Goal: Find contact information: Find contact information

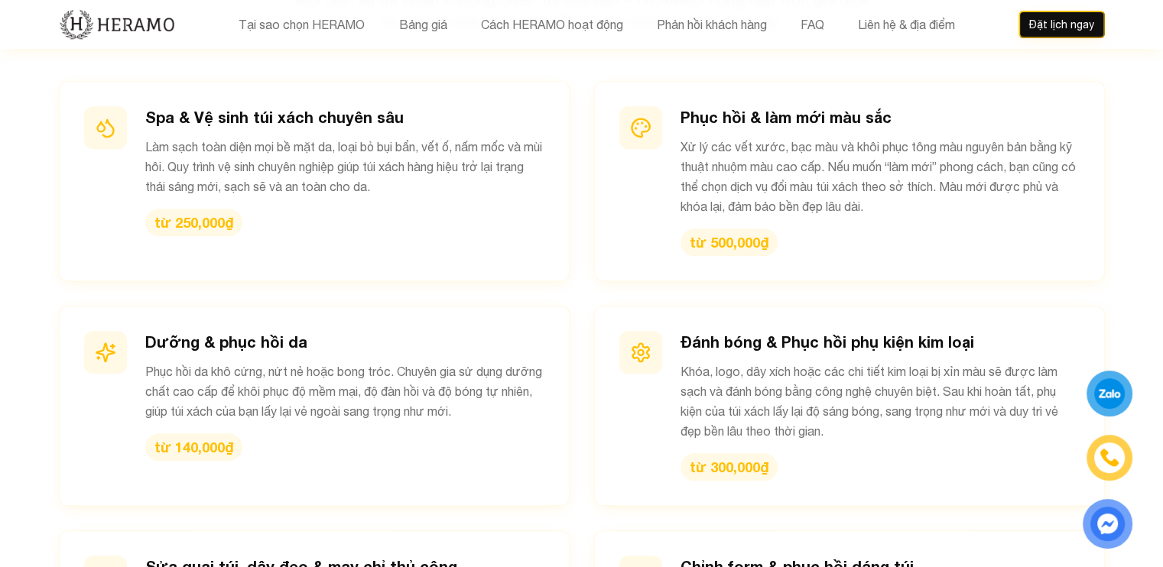
scroll to position [1758, 0]
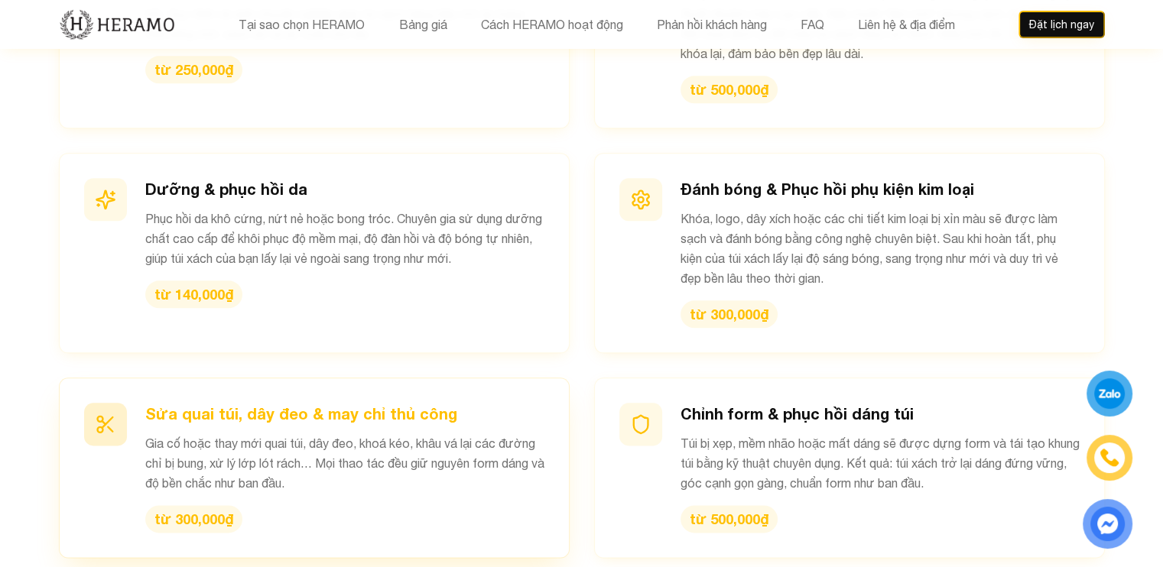
click at [354, 403] on h3 "Sửa quai túi, dây đeo & may chỉ thủ công" at bounding box center [344, 413] width 399 height 21
click at [110, 414] on icon at bounding box center [105, 424] width 21 height 21
click at [211, 456] on div "Sửa quai túi, dây đeo & may chỉ thủ công Gia cố hoặc thay mới quai túi, dây đeo…" at bounding box center [344, 468] width 399 height 130
click at [414, 403] on h3 "Sửa quai túi, dây đeo & may chỉ thủ công" at bounding box center [344, 413] width 399 height 21
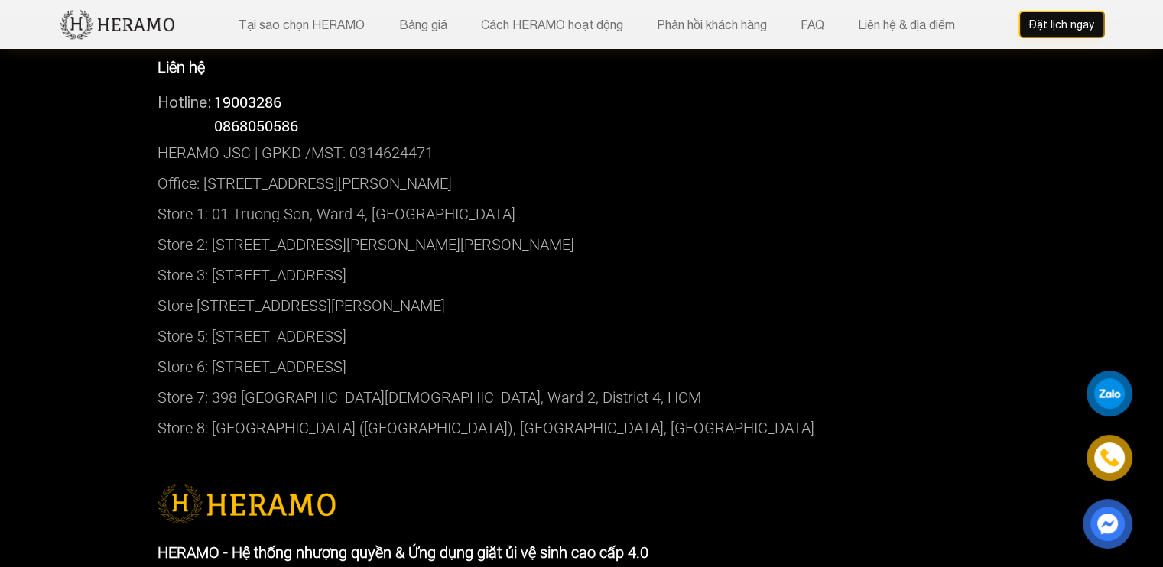
scroll to position [7489, 0]
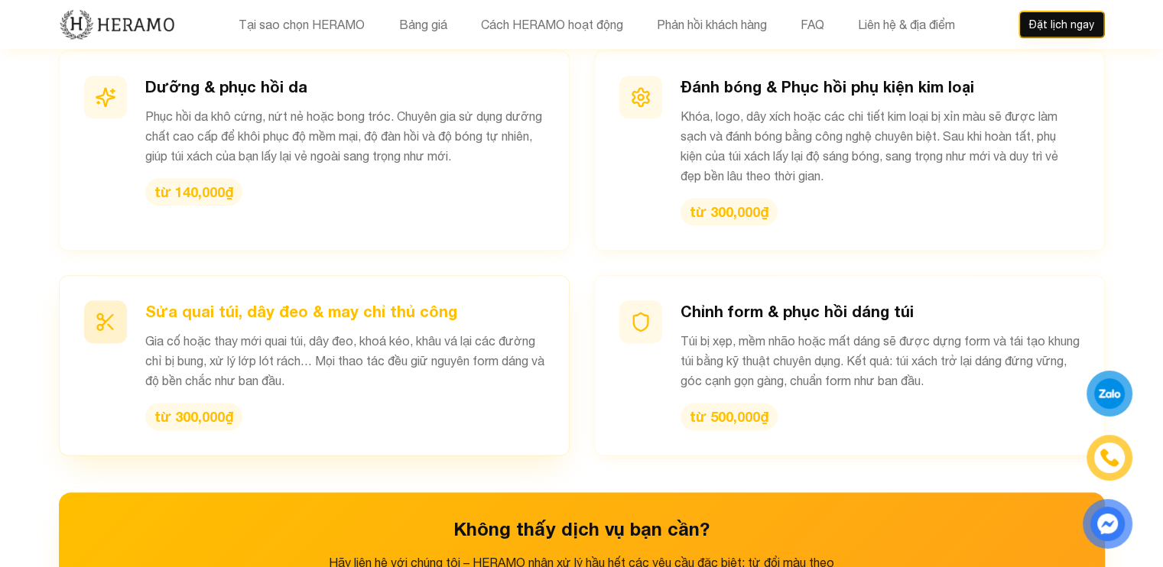
scroll to position [1835, 0]
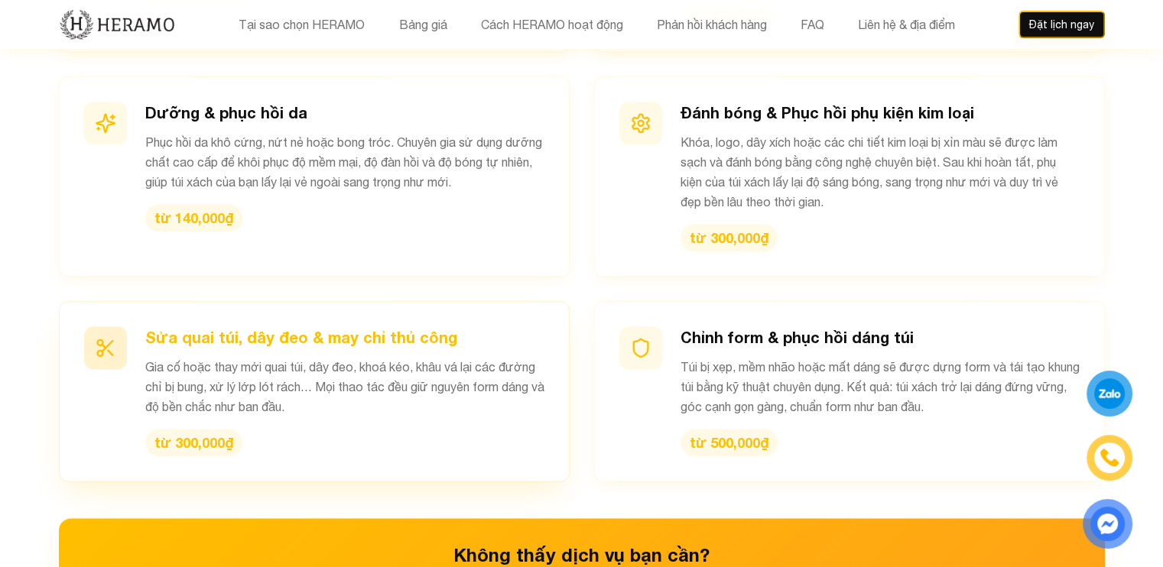
click at [254, 357] on p "Gia cố hoặc thay mới quai túi, dây đeo, khoá kéo, khâu vá lại các đường chỉ bị …" at bounding box center [344, 387] width 399 height 60
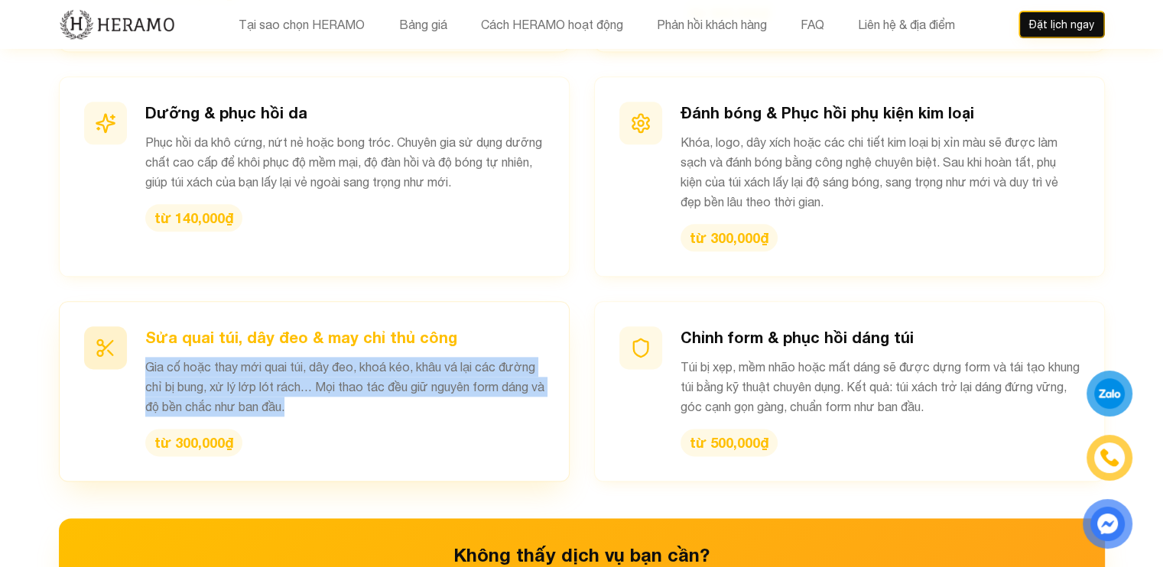
drag, startPoint x: 332, startPoint y: 368, endPoint x: 138, endPoint y: 326, distance: 197.9
click at [138, 326] on div "Sửa quai túi, dây đeo & may chỉ thủ công Gia cố hoặc thay mới quai túi, dây đeo…" at bounding box center [314, 391] width 460 height 130
click at [342, 357] on p "Gia cố hoặc thay mới quai túi, dây đeo, khoá kéo, khâu vá lại các đường chỉ bị …" at bounding box center [344, 387] width 399 height 60
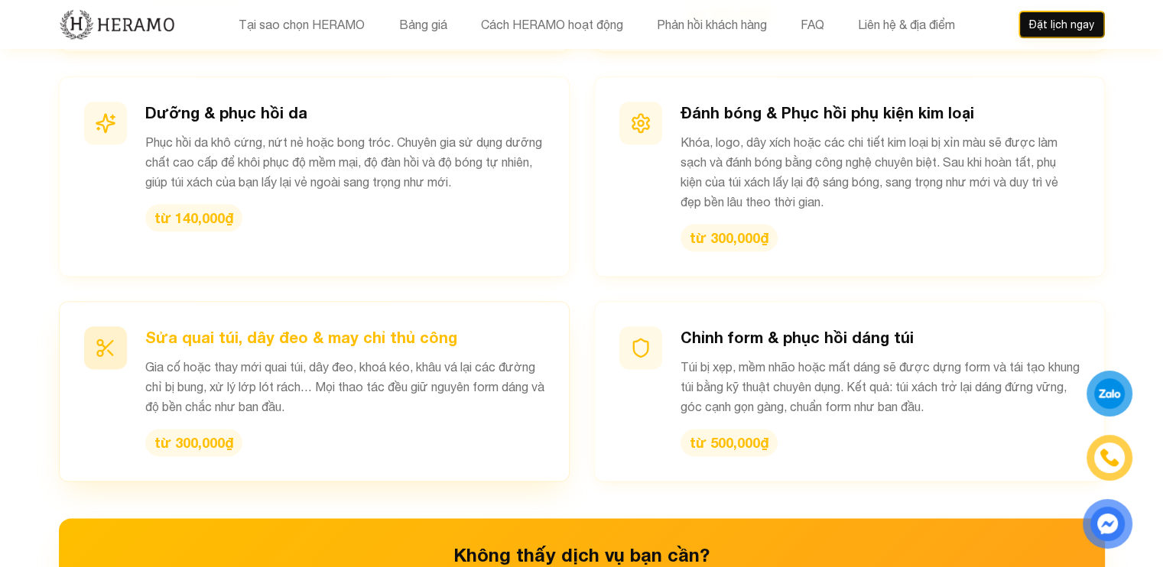
click at [428, 357] on p "Gia cố hoặc thay mới quai túi, dây đeo, khoá kéo, khâu vá lại các đường chỉ bị …" at bounding box center [344, 387] width 399 height 60
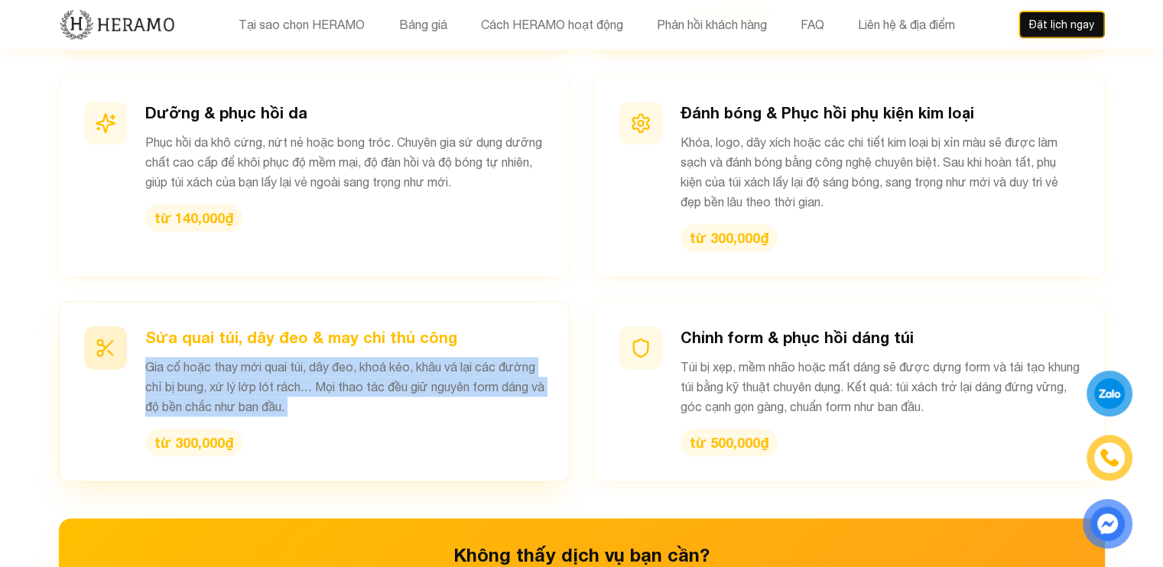
click at [428, 357] on p "Gia cố hoặc thay mới quai túi, dây đeo, khoá kéo, khâu vá lại các đường chỉ bị …" at bounding box center [344, 387] width 399 height 60
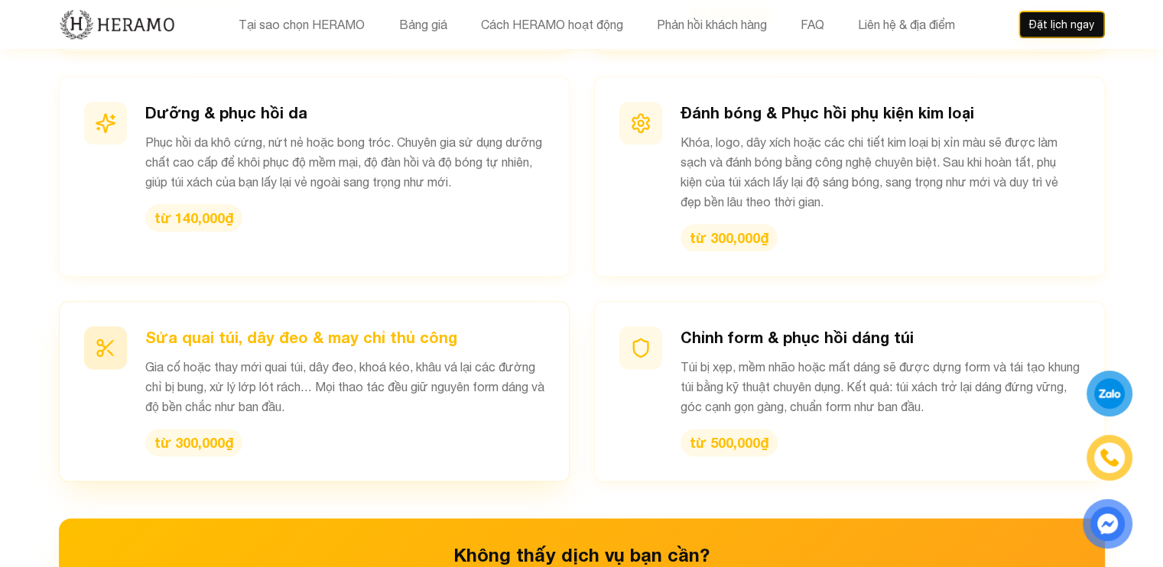
click at [385, 326] on h3 "Sửa quai túi, dây đeo & may chỉ thủ công" at bounding box center [344, 336] width 399 height 21
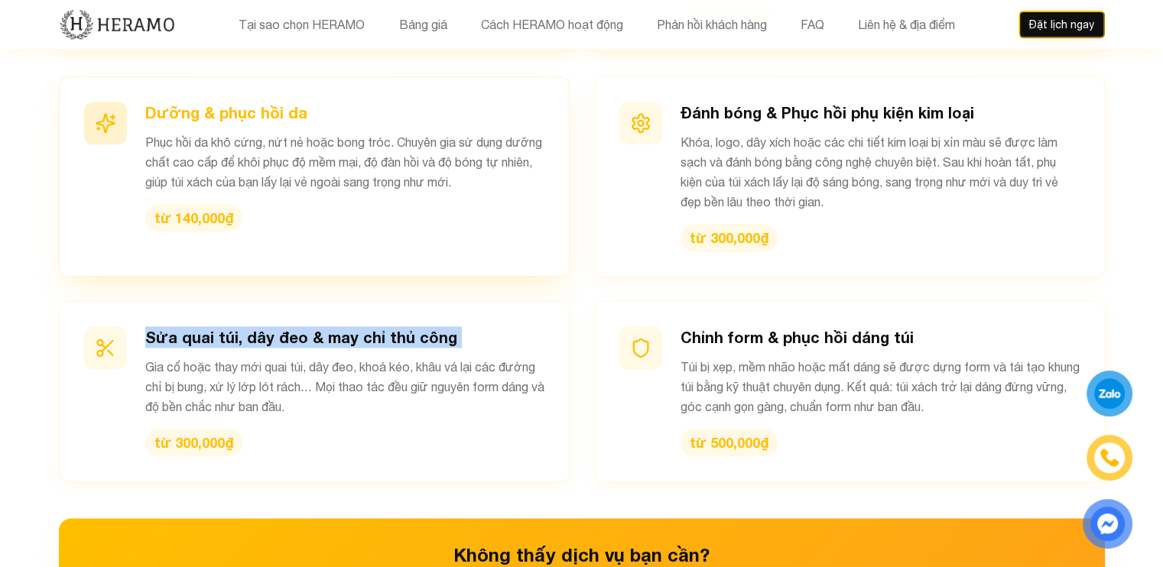
copy h3 "Sửa quai túi, dây đeo & may chỉ thủ công"
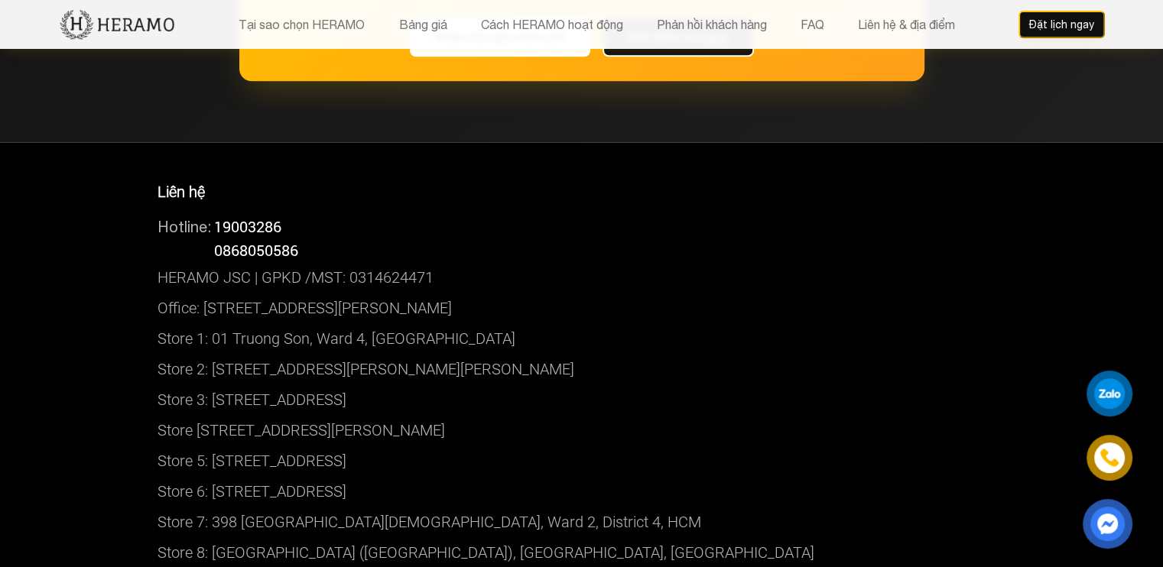
scroll to position [7415, 0]
